Goal: Information Seeking & Learning: Learn about a topic

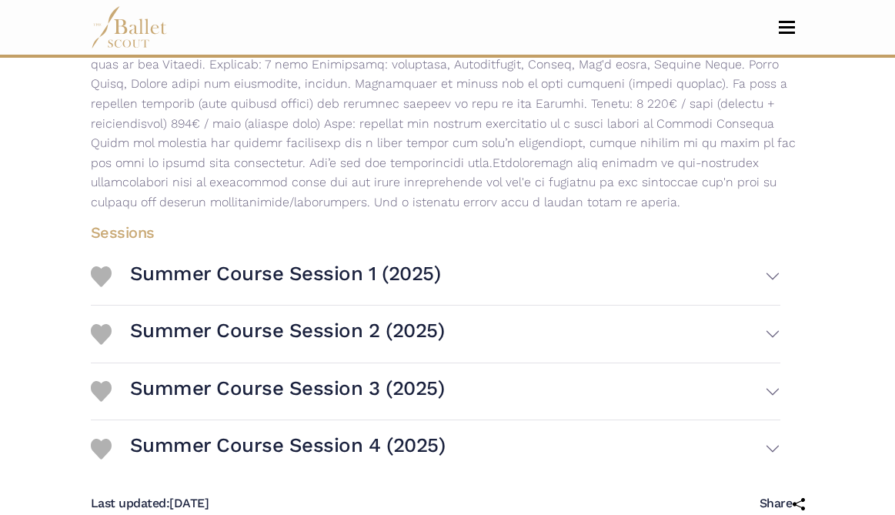
scroll to position [379, 0]
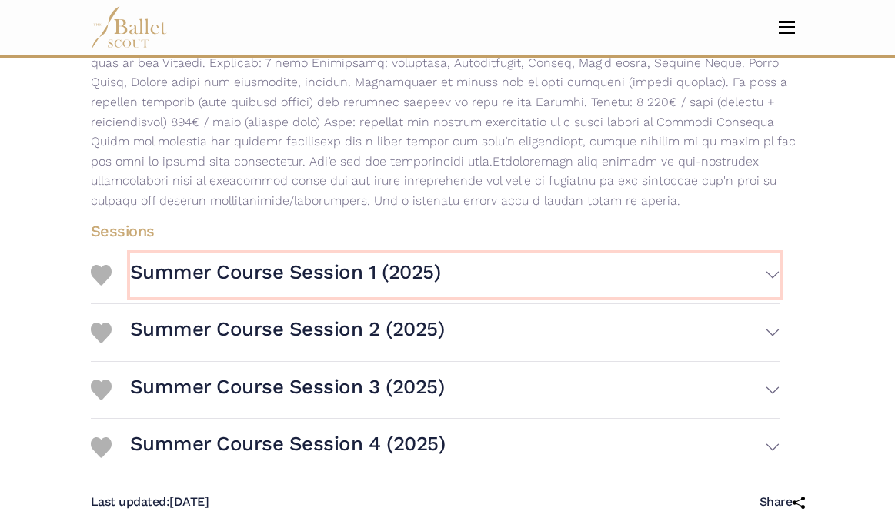
click at [694, 275] on button "Summer Course Session 1 (2025)" at bounding box center [455, 275] width 650 height 45
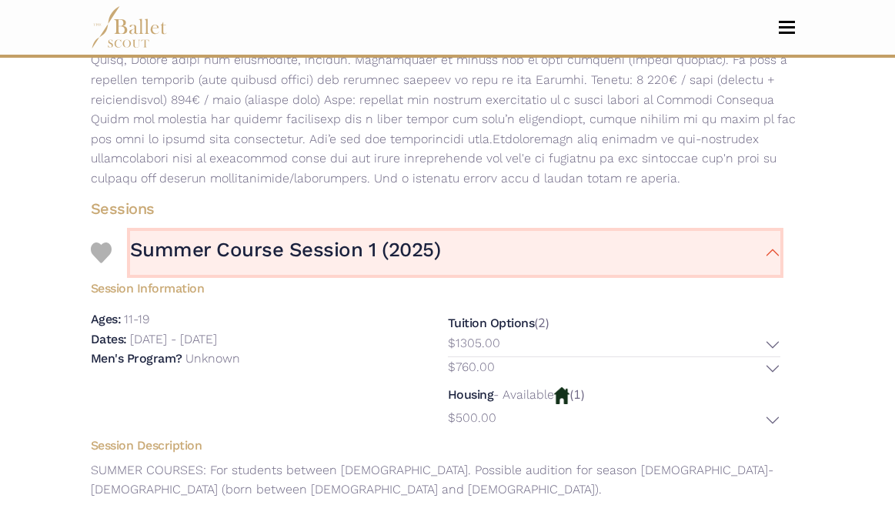
scroll to position [403, 0]
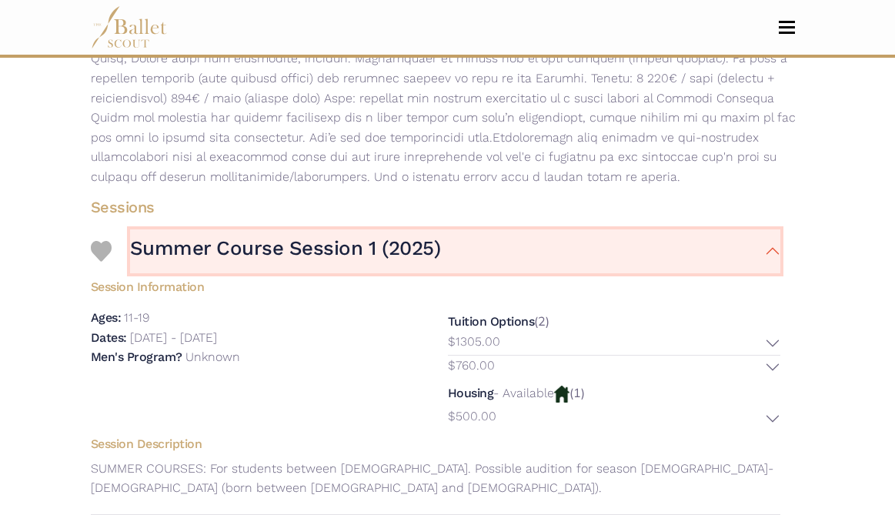
click at [697, 248] on button "Summer Course Session 1 (2025)" at bounding box center [455, 251] width 650 height 45
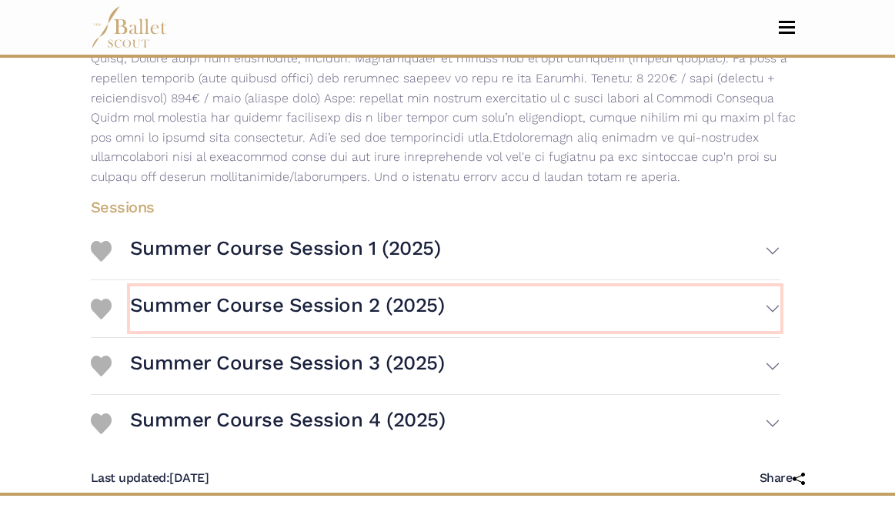
click at [696, 294] on button "Summer Course Session 2 (2025)" at bounding box center [455, 308] width 650 height 45
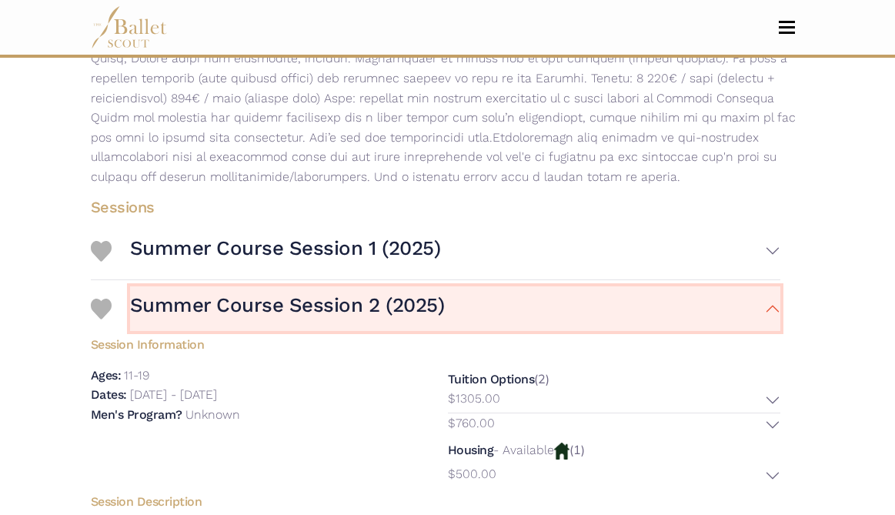
click at [696, 294] on button "Summer Course Session 2 (2025)" at bounding box center [455, 308] width 650 height 45
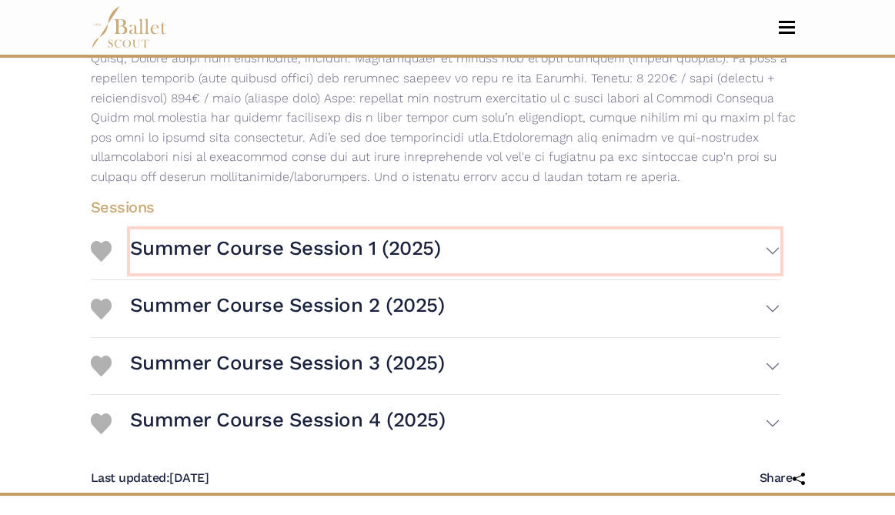
click at [689, 248] on button "Summer Course Session 1 (2025)" at bounding box center [455, 251] width 650 height 45
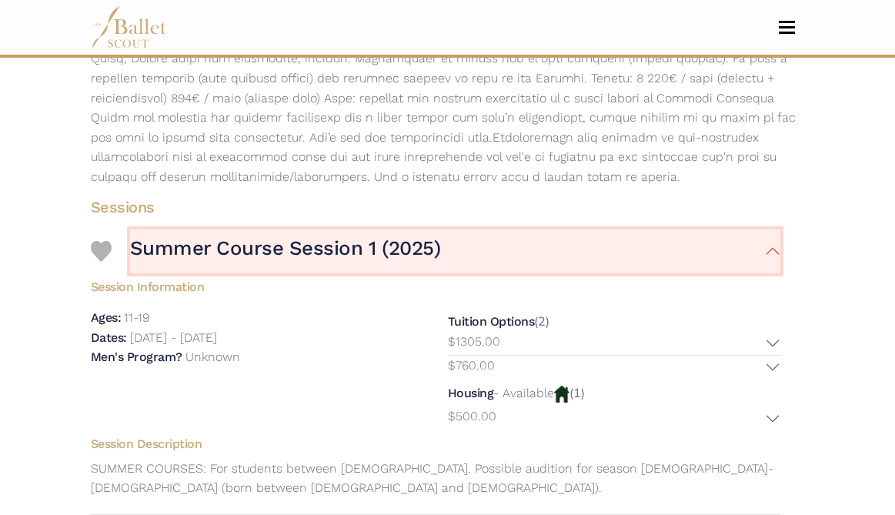
click at [689, 248] on button "Summer Course Session 1 (2025)" at bounding box center [455, 251] width 650 height 45
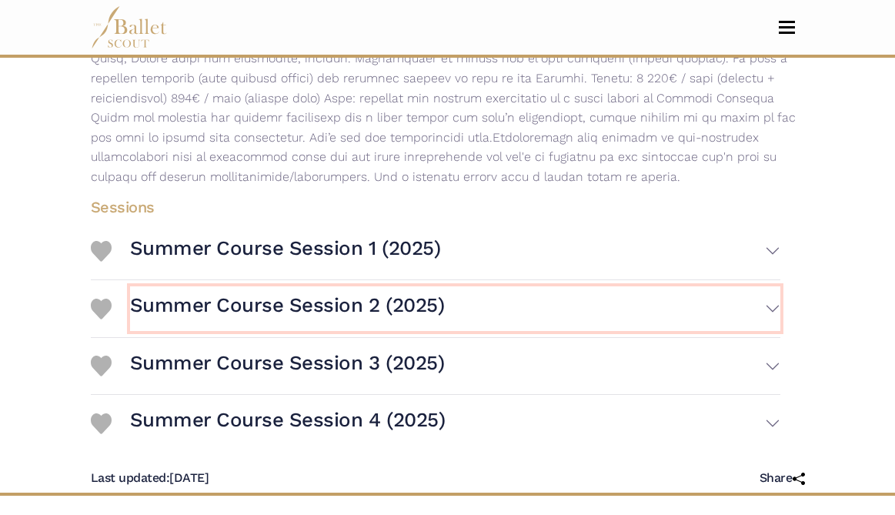
click at [668, 307] on button "Summer Course Session 2 (2025)" at bounding box center [455, 308] width 650 height 45
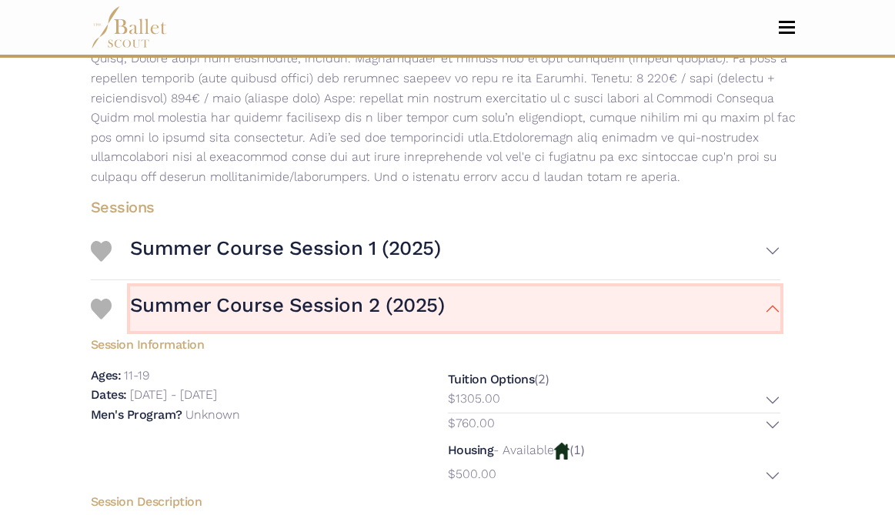
click at [668, 307] on button "Summer Course Session 2 (2025)" at bounding box center [455, 308] width 650 height 45
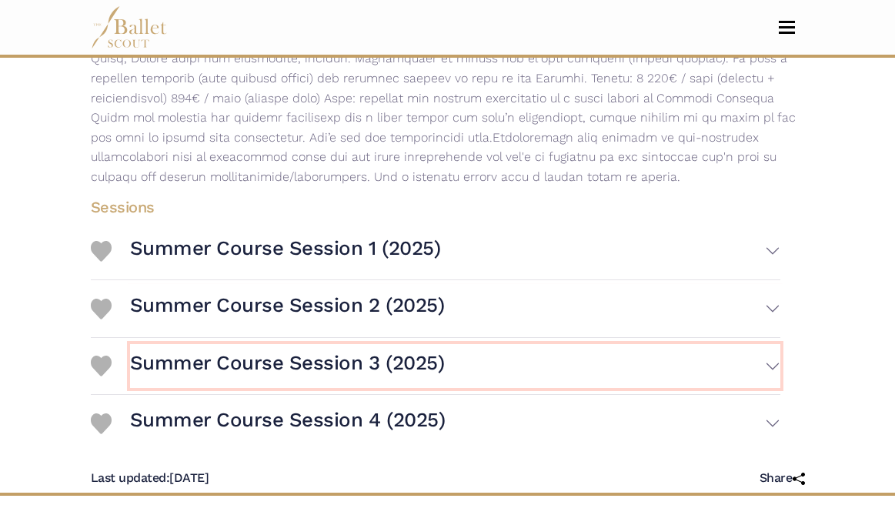
click at [665, 354] on button "Summer Course Session 3 (2025)" at bounding box center [455, 366] width 650 height 45
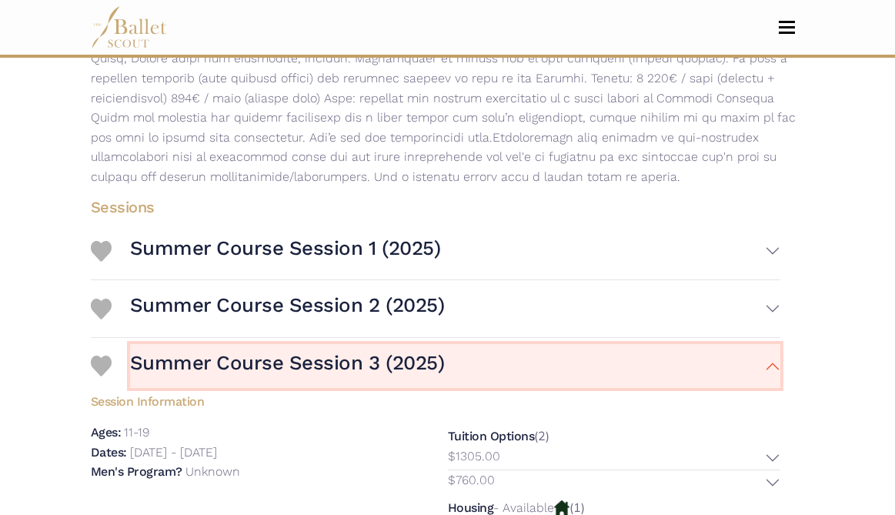
click at [665, 354] on button "Summer Course Session 3 (2025)" at bounding box center [455, 366] width 650 height 45
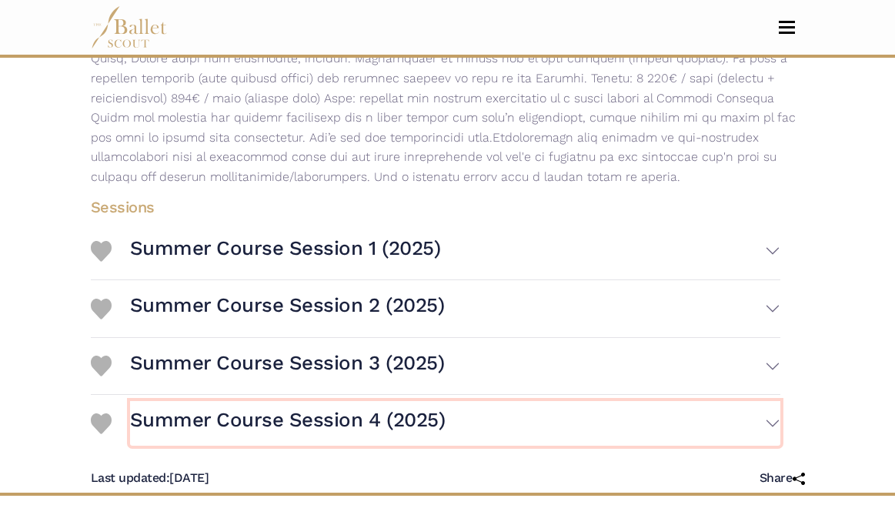
click at [646, 418] on button "Summer Course Session 4 (2025)" at bounding box center [455, 423] width 650 height 45
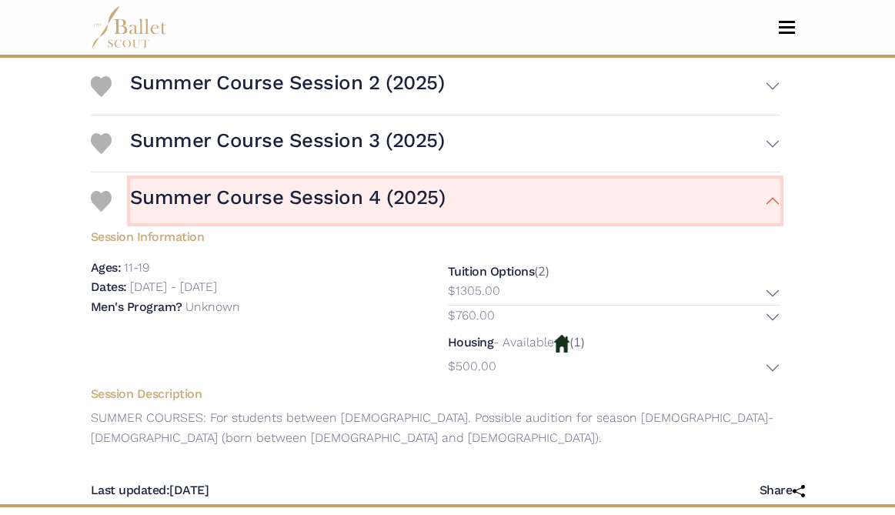
scroll to position [624, 0]
